Goal: Information Seeking & Learning: Find specific fact

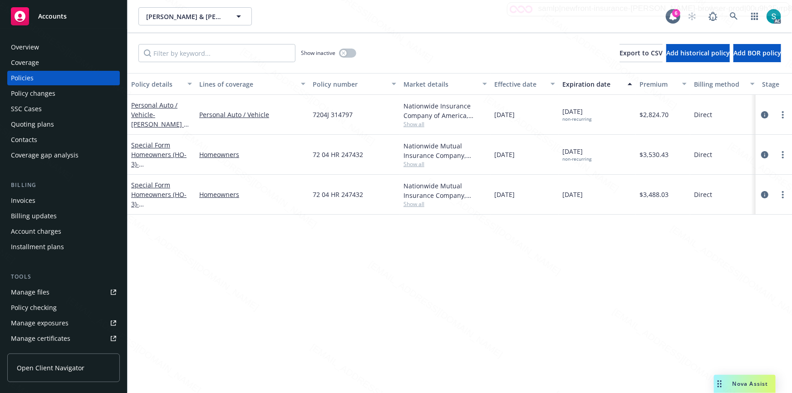
click at [36, 45] on div "Overview" at bounding box center [25, 47] width 28 height 15
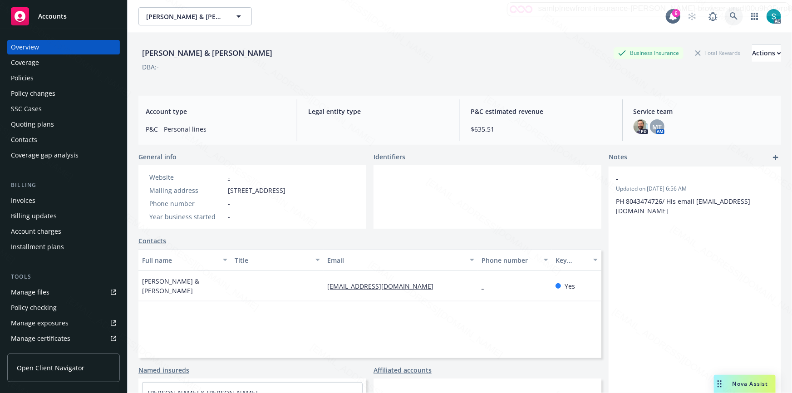
click at [730, 12] on icon at bounding box center [734, 16] width 8 height 8
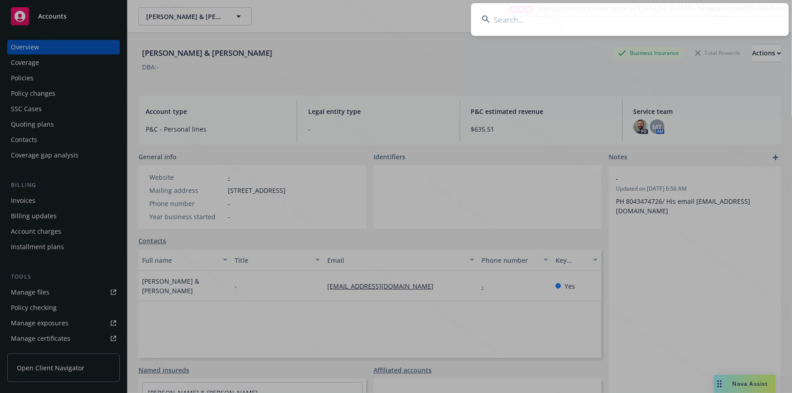
click at [628, 15] on input at bounding box center [630, 19] width 318 height 33
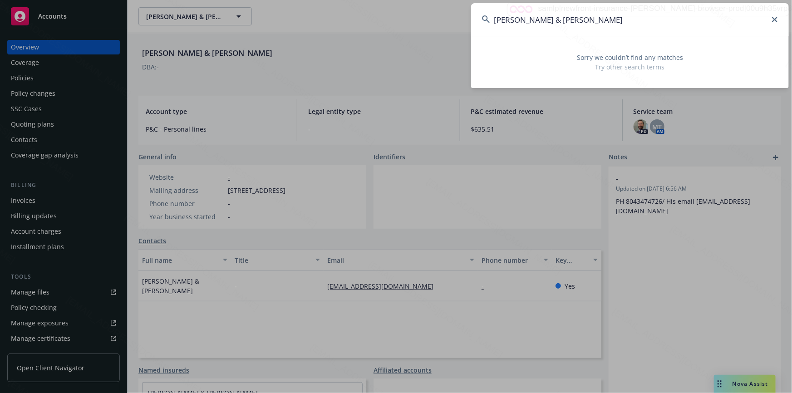
drag, startPoint x: 608, startPoint y: 19, endPoint x: 520, endPoint y: 20, distance: 88.1
click at [520, 20] on input "[PERSON_NAME] & [PERSON_NAME]" at bounding box center [630, 19] width 318 height 33
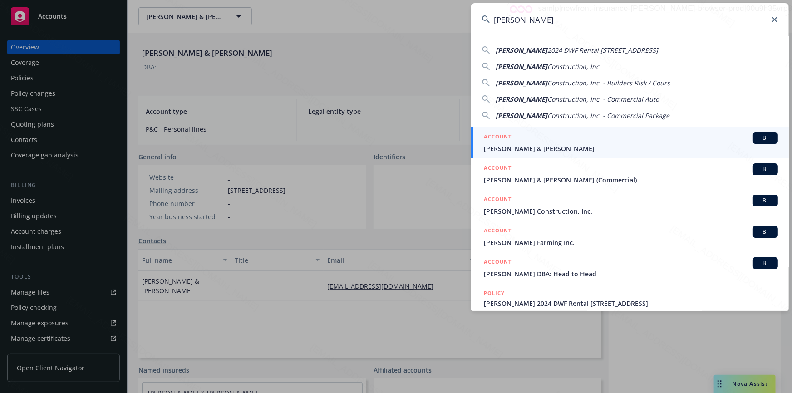
type input "[PERSON_NAME]"
click at [527, 141] on div "ACCOUNT BI" at bounding box center [631, 138] width 294 height 12
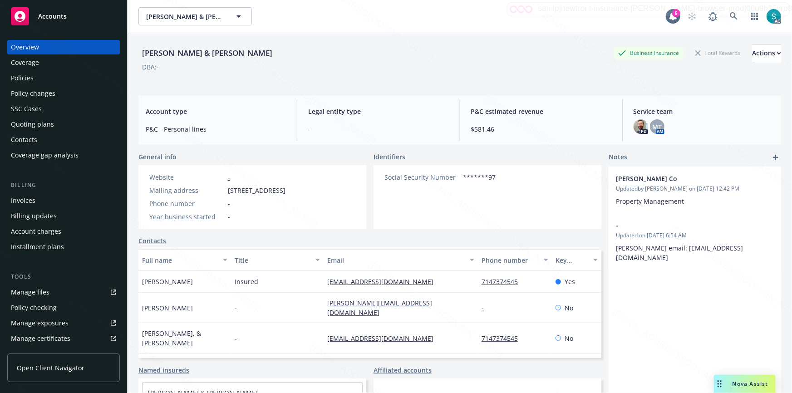
click at [23, 77] on div "Policies" at bounding box center [22, 78] width 23 height 15
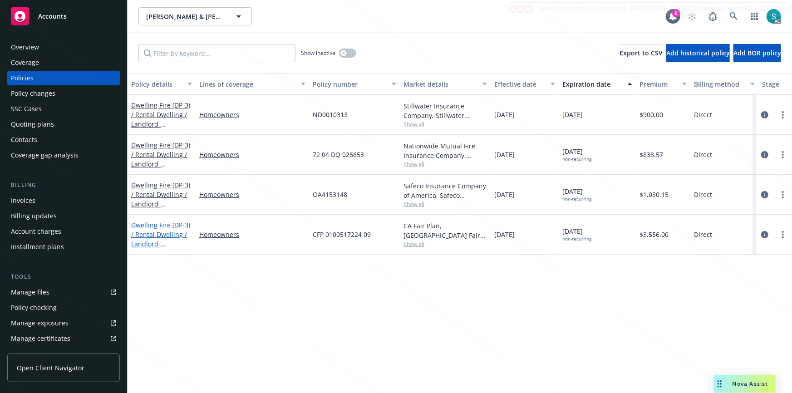
click at [172, 236] on link "Dwelling Fire (DP-3) / Rental Dwelling / Landlord - [STREET_ADDRESS]" at bounding box center [160, 239] width 59 height 37
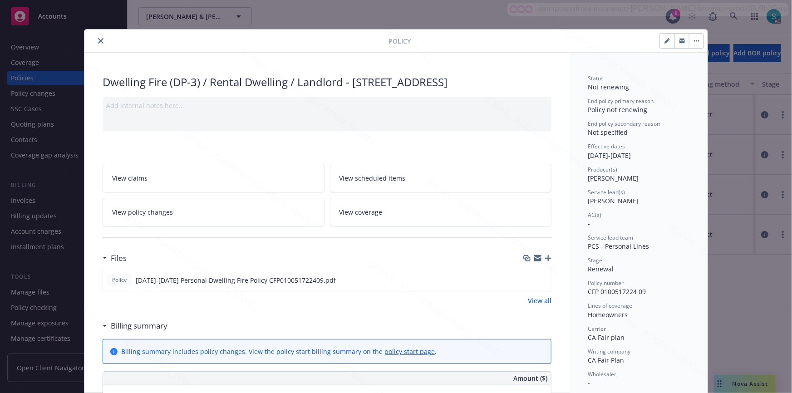
click at [98, 39] on icon "close" at bounding box center [100, 40] width 5 height 5
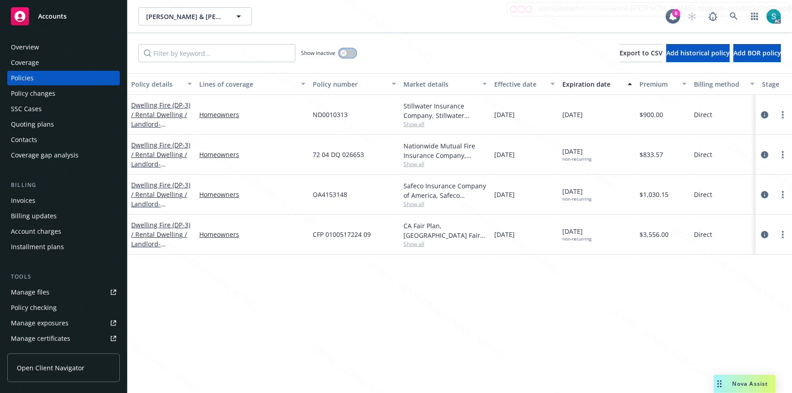
click at [346, 54] on div "button" at bounding box center [343, 53] width 6 height 6
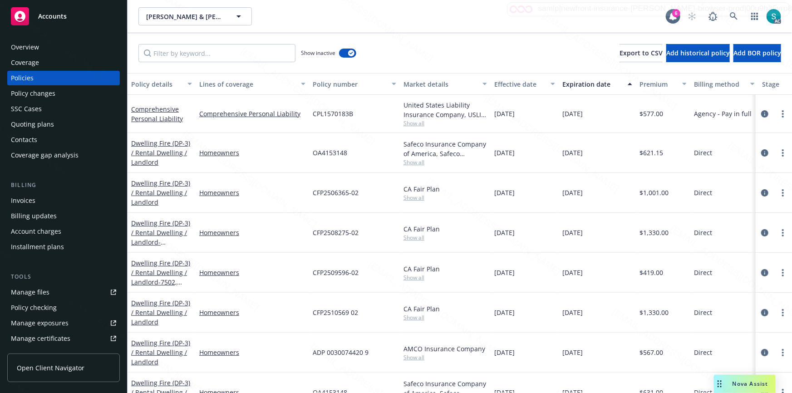
click at [572, 86] on div "Expiration date" at bounding box center [592, 84] width 60 height 10
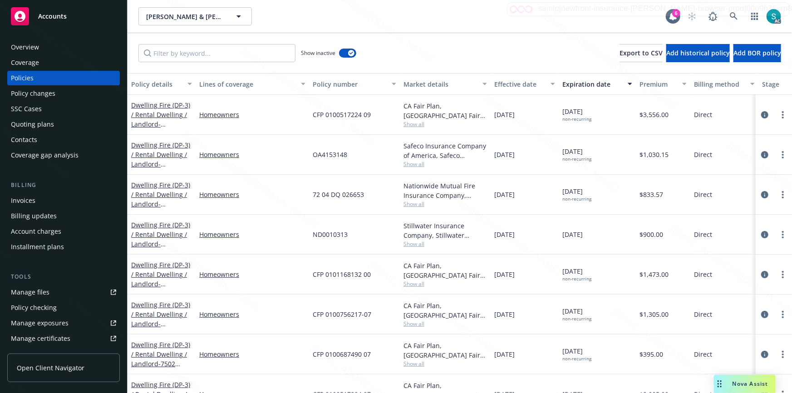
click at [350, 353] on span "CFP 0100687490 07" at bounding box center [342, 355] width 58 height 10
copy span "CFP 0100687490 07"
click at [155, 349] on div "Dwelling Fire (DP-3) / Rental Dwelling / Landlord - 7502 [STREET_ADDRESS]" at bounding box center [161, 354] width 61 height 29
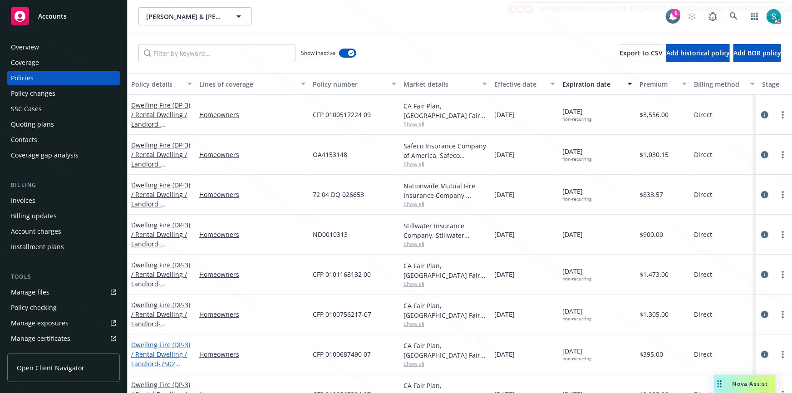
click at [157, 360] on link "Dwelling Fire (DP-3) / Rental Dwelling / Landlord - 7502 [STREET_ADDRESS]" at bounding box center [160, 358] width 59 height 37
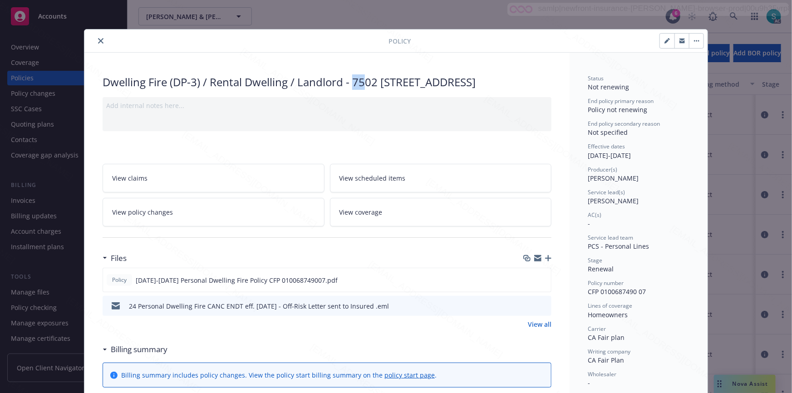
drag, startPoint x: 353, startPoint y: 80, endPoint x: 363, endPoint y: 81, distance: 10.5
click at [363, 81] on div "Dwelling Fire (DP-3) / Rental Dwelling / Landlord - 7502 [STREET_ADDRESS]" at bounding box center [327, 81] width 449 height 15
click at [351, 82] on div "Dwelling Fire (DP-3) / Rental Dwelling / Landlord - 7502 [STREET_ADDRESS]" at bounding box center [327, 81] width 449 height 15
drag, startPoint x: 352, startPoint y: 80, endPoint x: 357, endPoint y: 92, distance: 13.2
click at [357, 90] on div "Dwelling Fire (DP-3) / Rental Dwelling / Landlord - 7502 [STREET_ADDRESS]" at bounding box center [327, 81] width 449 height 15
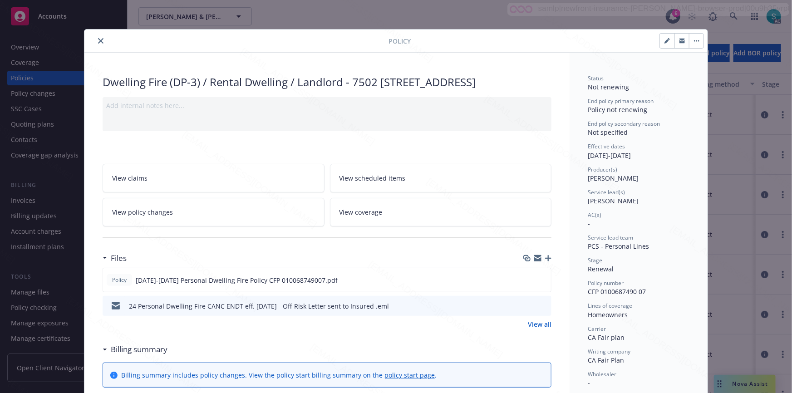
copy div "7502 [STREET_ADDRESS]"
click at [99, 38] on icon "close" at bounding box center [100, 40] width 5 height 5
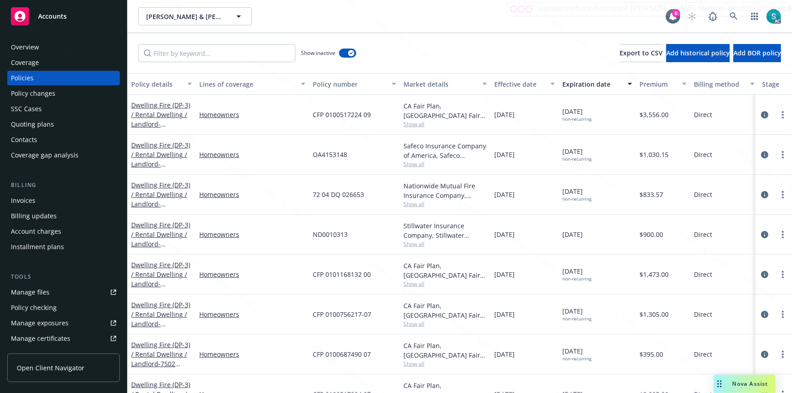
click at [40, 42] on div "Overview" at bounding box center [63, 47] width 105 height 15
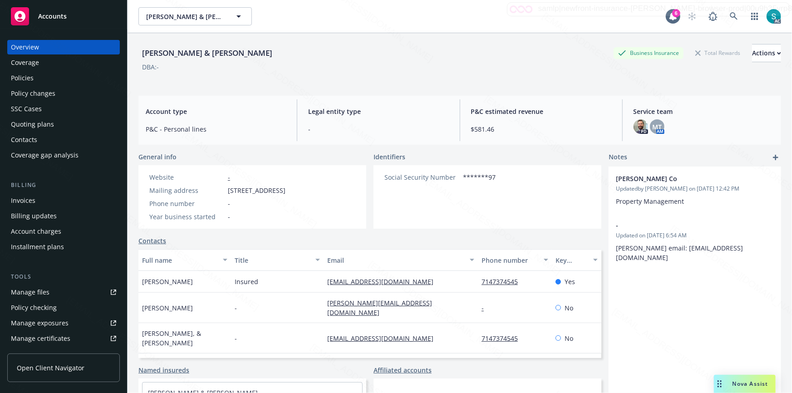
click at [218, 76] on div "[PERSON_NAME] & [PERSON_NAME] Business Insurance Total Rewards Actions DBA: -" at bounding box center [459, 62] width 643 height 37
click at [377, 113] on span "Legal entity type" at bounding box center [378, 112] width 140 height 10
click at [381, 111] on span "Legal entity type" at bounding box center [378, 112] width 140 height 10
